Goal: Task Accomplishment & Management: Complete application form

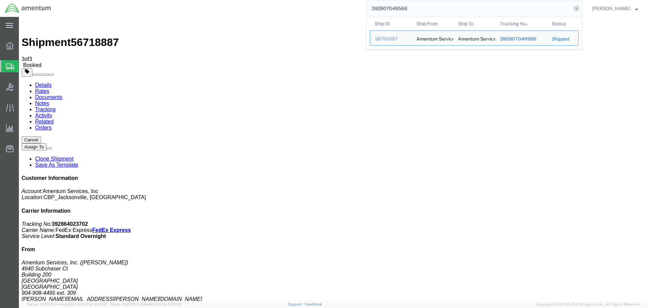
click at [428, 11] on input "392807049566" at bounding box center [469, 8] width 205 height 16
drag, startPoint x: 424, startPoint y: 10, endPoint x: 354, endPoint y: 12, distance: 69.3
click at [354, 12] on div "392807049566 Ship ID Ship From Ship To Tracking Nu. Status Ship ID 56701097 Shi…" at bounding box center [319, 8] width 527 height 17
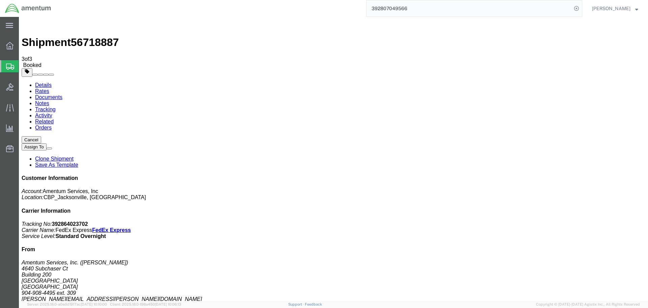
paste input "62363620"
type input "392862363620"
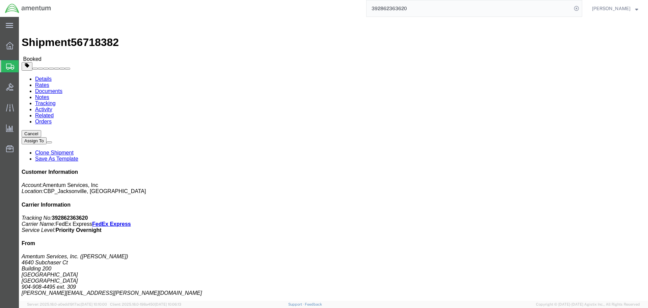
click link "Clone Shipment"
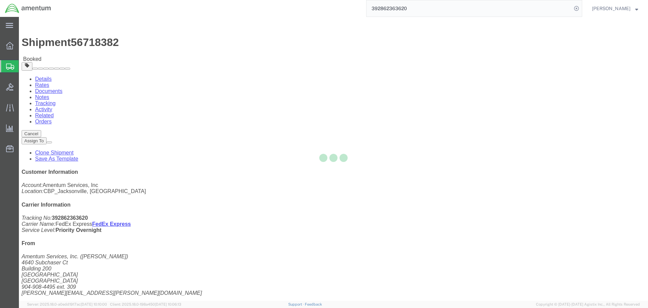
select select "49917"
select select "49937"
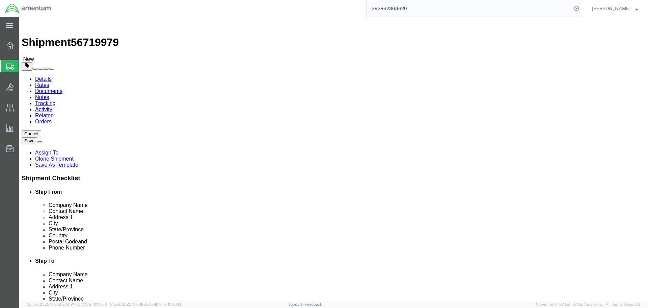
type input "ulv"
select select "49950"
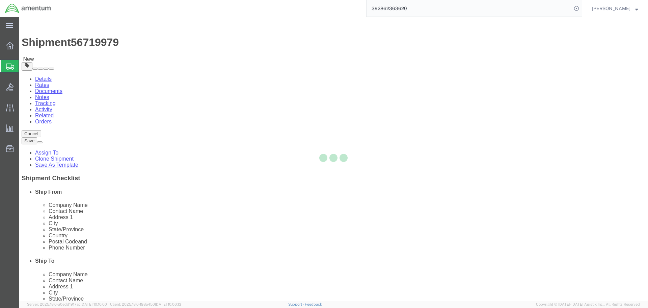
type input "78801"
type input "[PHONE_NUMBER]"
type input "[PERSON_NAME][EMAIL_ADDRESS][PERSON_NAME][DOMAIN_NAME]"
checkbox input "true"
select select "[GEOGRAPHIC_DATA]"
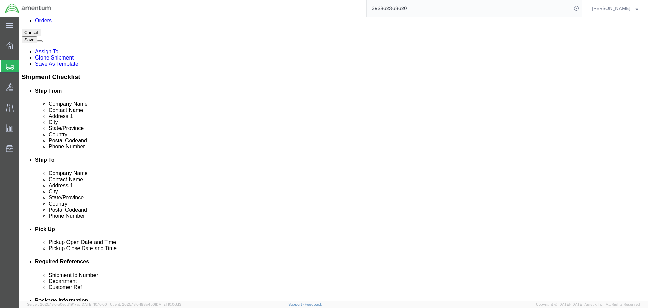
scroll to position [101, 0]
click button "Rate Shipment"
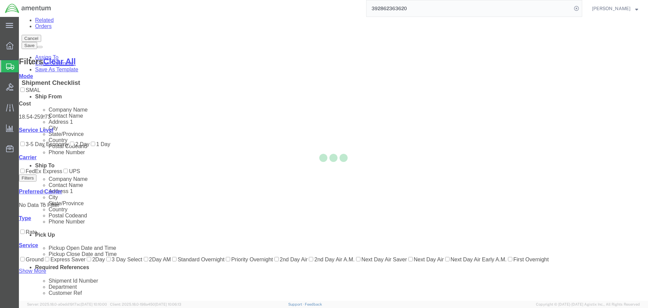
scroll to position [29, 0]
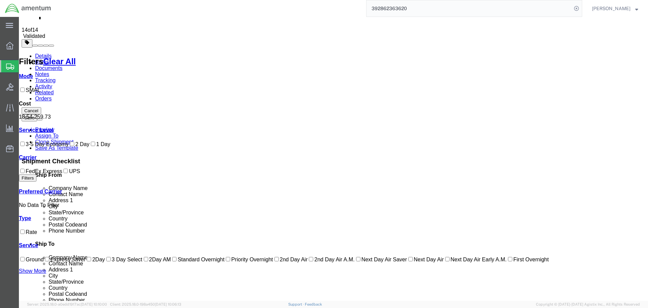
click at [41, 107] on button "Cancel" at bounding box center [32, 110] width 20 height 7
